Goal: Task Accomplishment & Management: Manage account settings

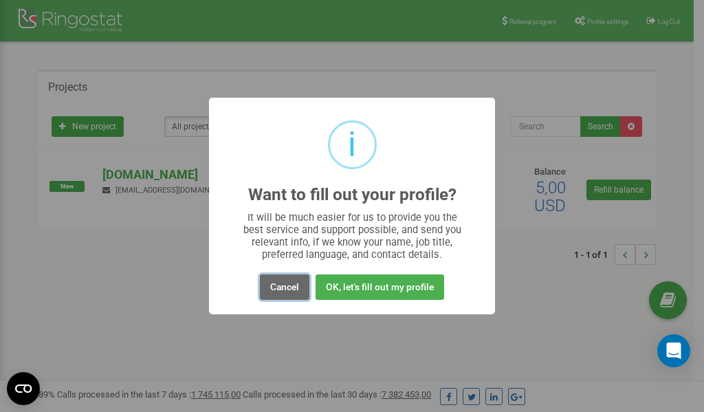
click at [283, 287] on button "Cancel" at bounding box center [284, 286] width 49 height 25
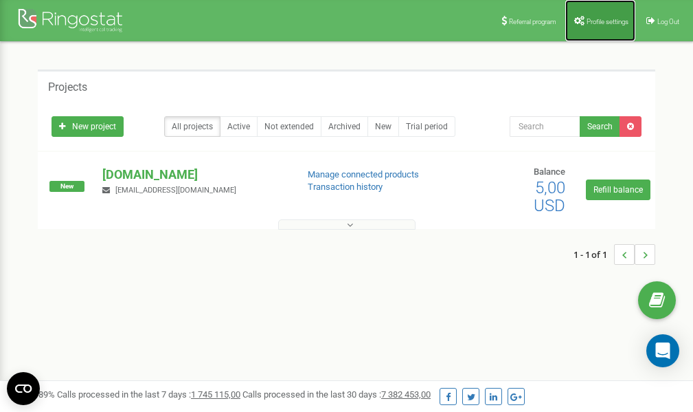
click at [587, 23] on span "Profile settings" at bounding box center [608, 22] width 42 height 8
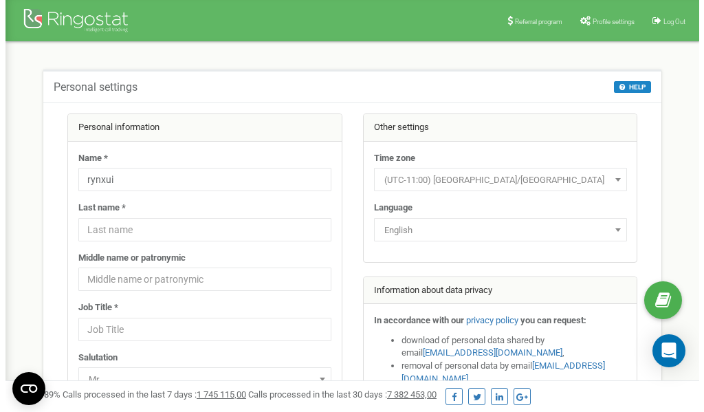
scroll to position [69, 0]
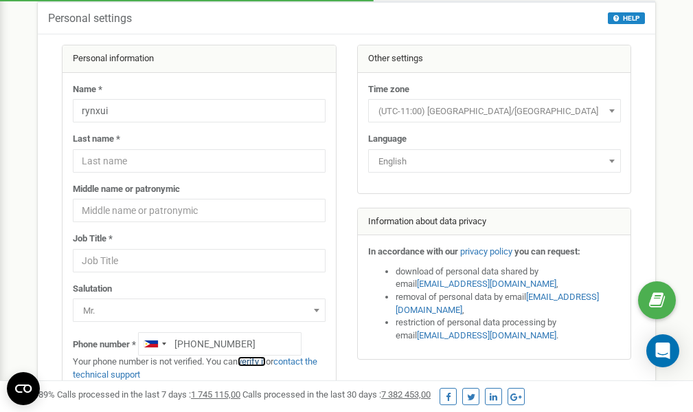
click at [256, 363] on link "verify it" at bounding box center [252, 361] width 28 height 10
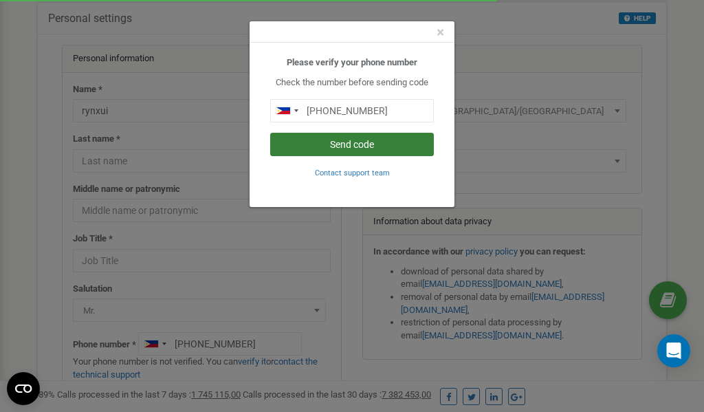
click at [379, 148] on button "Send code" at bounding box center [352, 144] width 164 height 23
